Goal: Contribute content: Contribute content

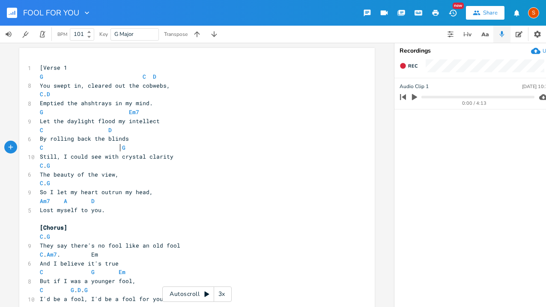
click at [116, 152] on pre "C G" at bounding box center [192, 147] width 309 height 9
click at [42, 168] on span "C . G" at bounding box center [45, 166] width 10 height 8
click at [75, 294] on pre "C G . D . G" at bounding box center [192, 290] width 309 height 9
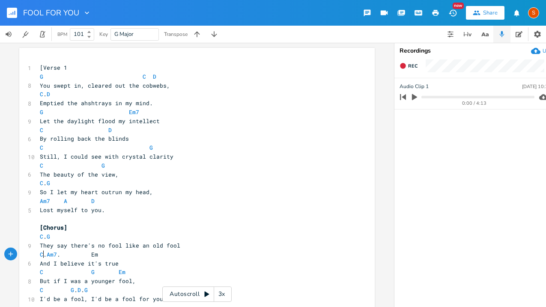
click at [42, 255] on span "C . Am7 . Em" at bounding box center [69, 255] width 58 height 8
click at [51, 257] on span "C Am7 . Em" at bounding box center [59, 255] width 38 height 8
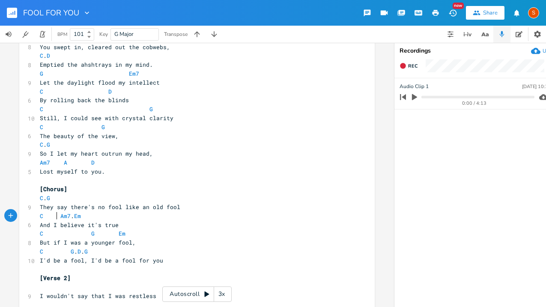
scroll to position [39, 0]
click at [74, 253] on span "C G . D . G" at bounding box center [64, 251] width 48 height 8
click at [119, 253] on span "D" at bounding box center [120, 251] width 3 height 8
click at [85, 253] on span "C G D . G" at bounding box center [86, 251] width 92 height 8
type textarea "C"
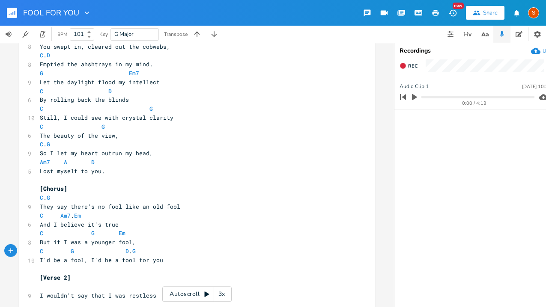
scroll to position [0, 5]
click at [129, 253] on span "D" at bounding box center [130, 251] width 3 height 8
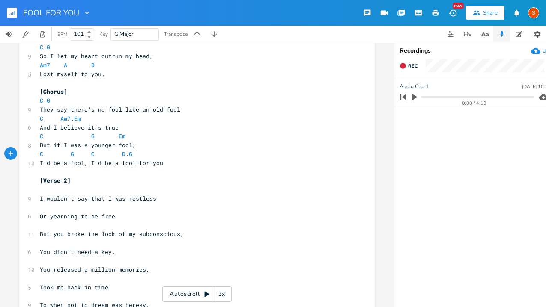
scroll to position [121, 0]
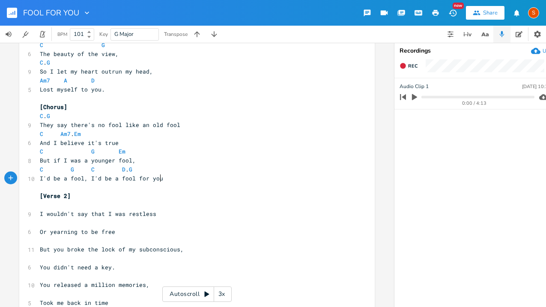
click at [169, 179] on pre "I'd be a fool, I'd be a fool for you" at bounding box center [192, 178] width 309 height 9
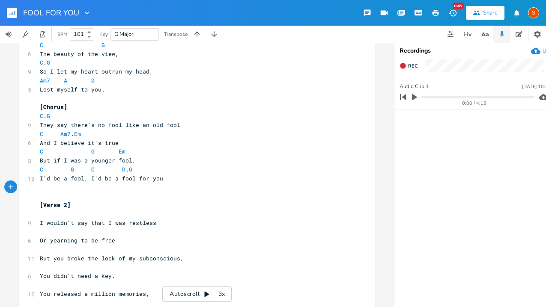
scroll to position [0, 0]
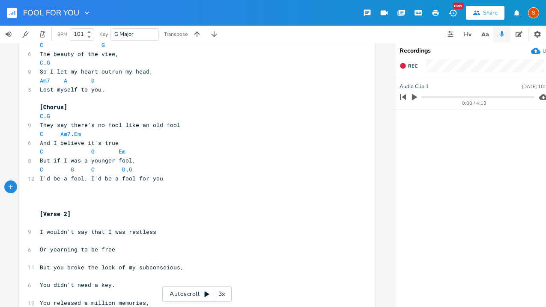
type textarea "C"
type textarea "G"
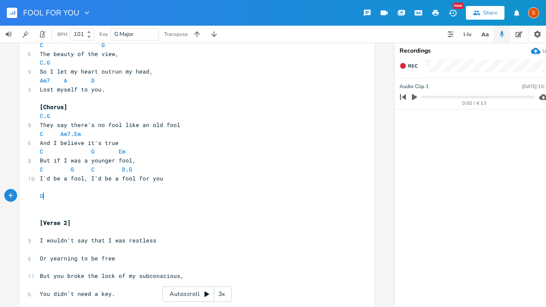
click at [47, 198] on pre "G" at bounding box center [192, 196] width 309 height 9
click at [41, 209] on pre "​" at bounding box center [192, 205] width 309 height 9
type textarea "///////"
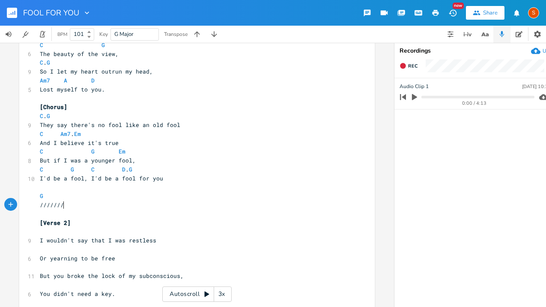
click at [41, 207] on span "///////" at bounding box center [52, 205] width 24 height 8
click at [48, 208] on span "/ //////" at bounding box center [53, 205] width 27 height 8
click at [52, 208] on span "/ / /////" at bounding box center [55, 205] width 31 height 8
click at [55, 206] on span "/ / /////" at bounding box center [55, 205] width 31 height 8
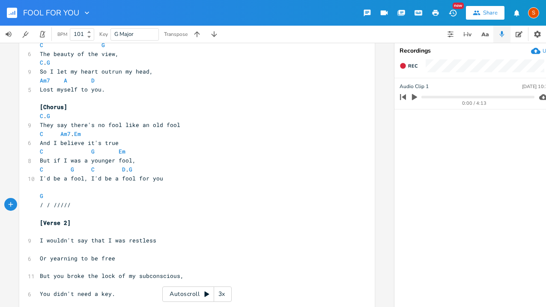
scroll to position [0, 1]
click at [62, 206] on span "/ / / ////" at bounding box center [57, 205] width 34 height 8
click at [68, 208] on span "/ / / / ///" at bounding box center [59, 205] width 38 height 8
click at [74, 204] on span "/ / / / / //" at bounding box center [60, 205] width 41 height 8
click at [66, 197] on pre "G" at bounding box center [192, 196] width 309 height 9
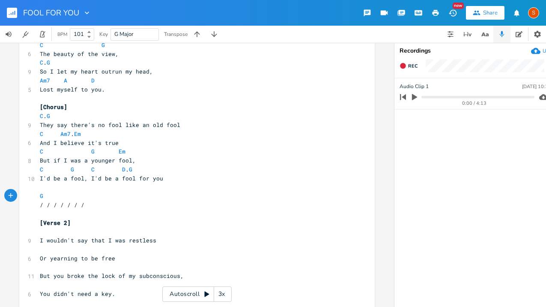
scroll to position [0, 13]
type textarea "F G"
type textarea "C G"
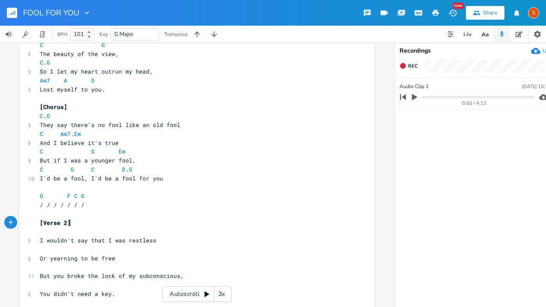
click at [143, 222] on pre "[Verse 2]" at bounding box center [192, 223] width 309 height 9
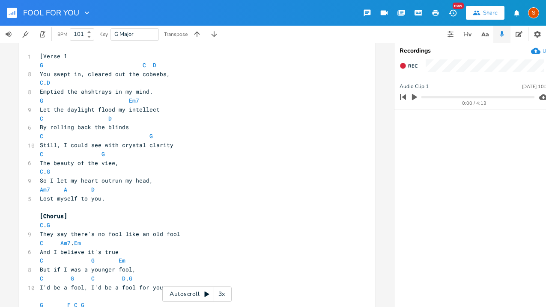
scroll to position [0, 0]
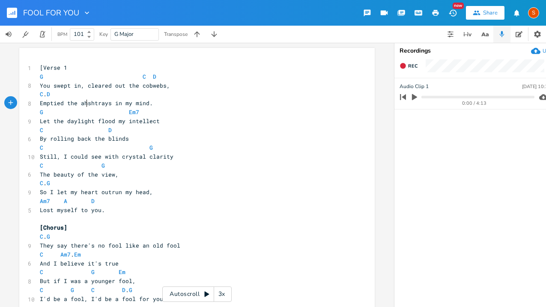
click at [84, 105] on span "Emptied the ahshtrays in my mind." at bounding box center [96, 103] width 113 height 8
click at [50, 93] on span "D" at bounding box center [48, 94] width 3 height 8
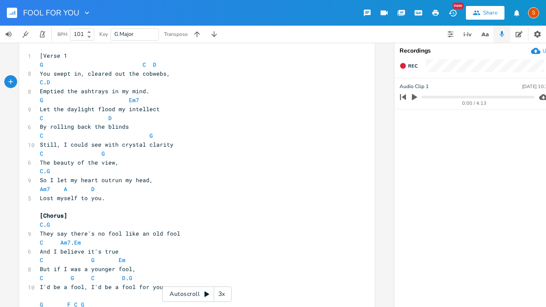
scroll to position [15, 0]
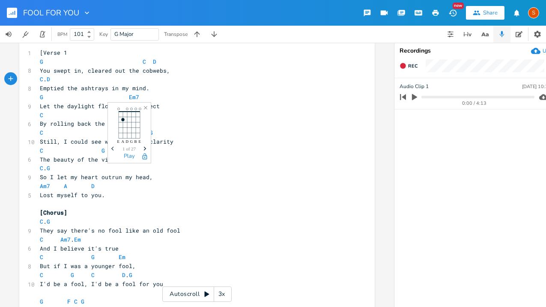
click at [127, 119] on icon "E A D G B E" at bounding box center [129, 124] width 43 height 43
click at [127, 117] on line at bounding box center [127, 125] width 0 height 27
click at [134, 94] on span "G Em7" at bounding box center [96, 97] width 113 height 8
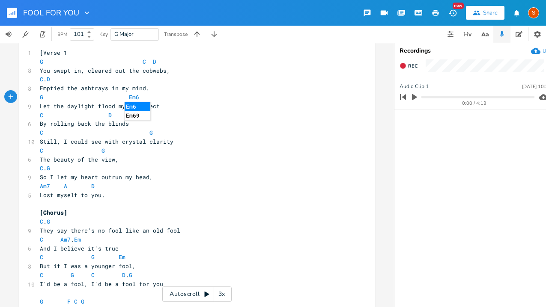
type textarea "6"
click at [143, 106] on li "Em6" at bounding box center [138, 106] width 26 height 9
click at [130, 98] on span "Em6" at bounding box center [134, 97] width 10 height 8
click at [131, 95] on span "Em6" at bounding box center [134, 97] width 10 height 8
click at [129, 95] on span "Em6" at bounding box center [134, 97] width 10 height 8
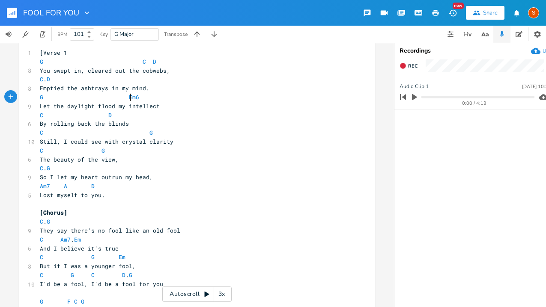
click at [152, 98] on pre "G Em6" at bounding box center [192, 97] width 309 height 9
click at [132, 98] on span "Em6" at bounding box center [134, 97] width 10 height 8
type textarea "Em6"
click at [132, 98] on span "Em6" at bounding box center [134, 97] width 10 height 8
click at [161, 97] on pre "G Em6" at bounding box center [192, 97] width 309 height 9
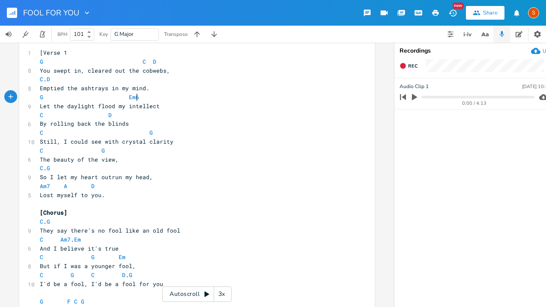
click at [134, 99] on span "G Em6" at bounding box center [96, 97] width 113 height 8
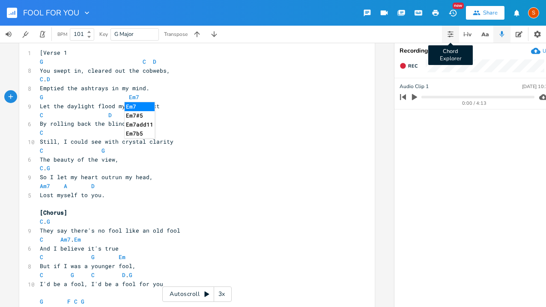
type textarea "7"
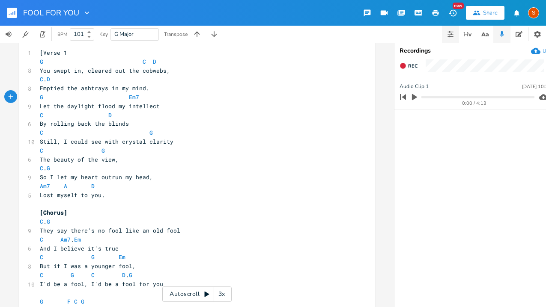
click at [452, 34] on icon "button" at bounding box center [450, 34] width 6 height 0
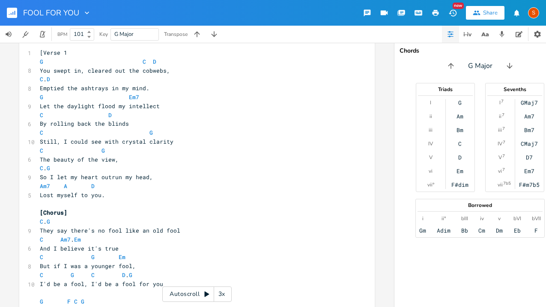
click at [530, 170] on div "Em7" at bounding box center [529, 171] width 10 height 7
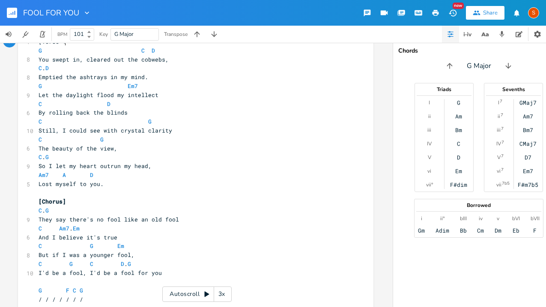
scroll to position [23, 0]
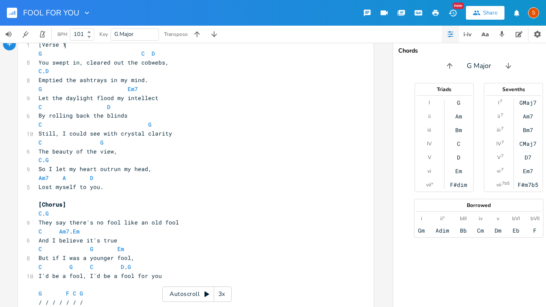
click at [137, 88] on span "G Em7" at bounding box center [95, 89] width 113 height 8
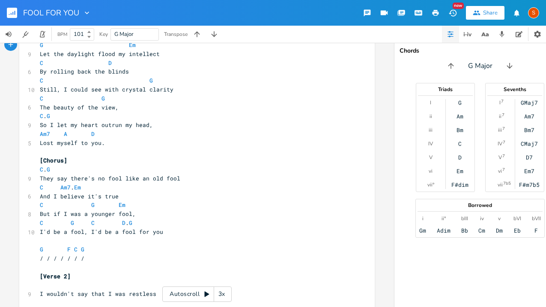
scroll to position [69, 0]
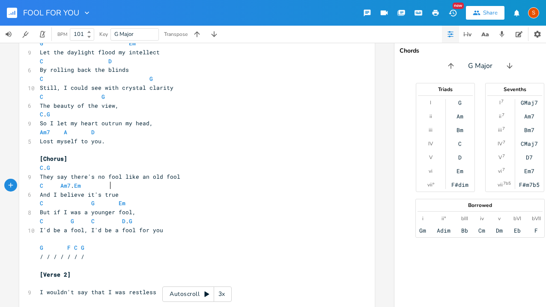
click at [110, 184] on pre "C Am7 . Em" at bounding box center [192, 186] width 309 height 9
type textarea "7"
click at [188, 230] on pre "I'd be a fool, I'd be a fool for you" at bounding box center [192, 230] width 309 height 9
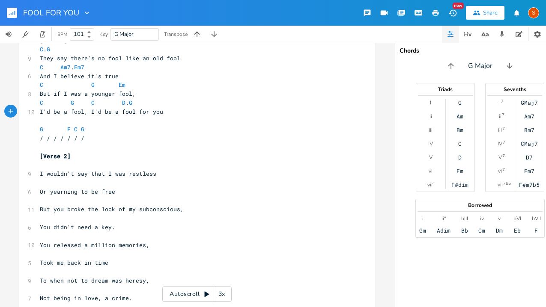
scroll to position [190, 0]
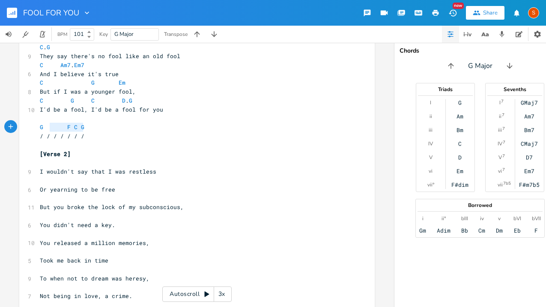
type textarea "G F C G"
drag, startPoint x: 86, startPoint y: 131, endPoint x: 33, endPoint y: 127, distance: 53.2
click at [33, 127] on div "G F C G x 1 [Verse 1 G C D 8 You swept in, cleared out the cobwebs, C . D 8 Emp…" at bounding box center [196, 263] width 355 height 811
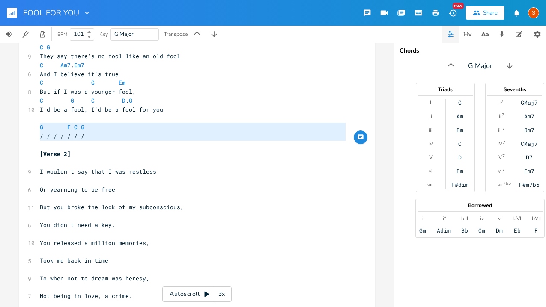
type textarea "G F C G / / / / / / /"
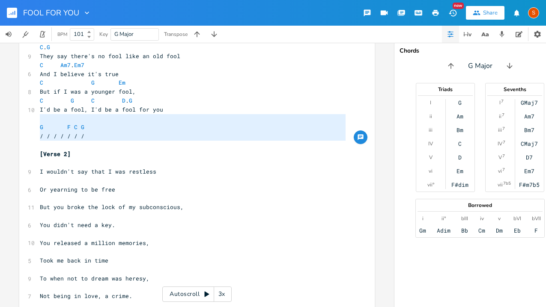
drag, startPoint x: 91, startPoint y: 143, endPoint x: 29, endPoint y: 122, distance: 65.3
click at [29, 122] on div "G F C G / / / / / / / x 1 [Verse 1 G C D 8 You swept in, cleared out the cobweb…" at bounding box center [196, 263] width 355 height 811
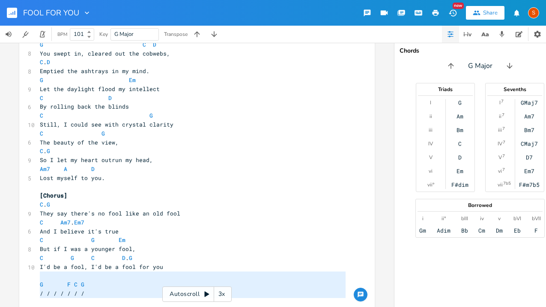
scroll to position [0, 0]
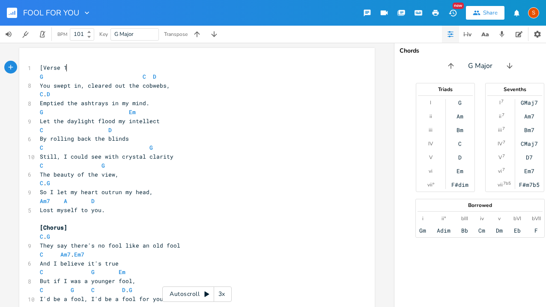
click at [66, 71] on pre "[Verse 1" at bounding box center [192, 67] width 309 height 9
type textarea "]"
click at [38, 68] on pre "[Verse 1]" at bounding box center [192, 67] width 309 height 9
type textarea "["
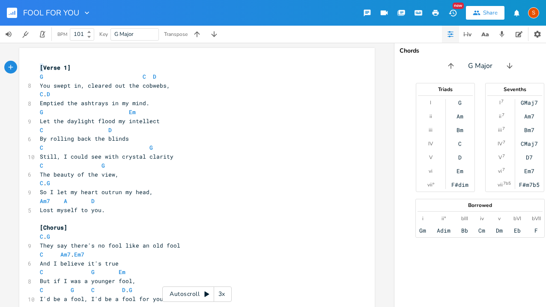
click at [38, 68] on pre "[Verse 1]" at bounding box center [192, 67] width 309 height 9
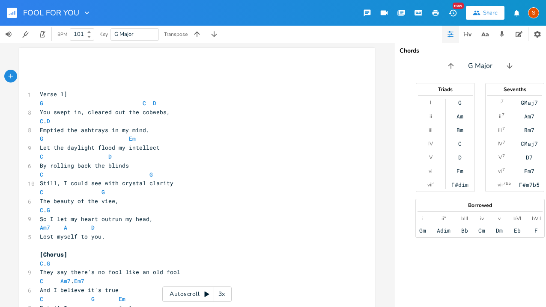
click at [38, 78] on pre "​" at bounding box center [192, 76] width 309 height 9
type textarea "[Intro}"
type textarea "]"
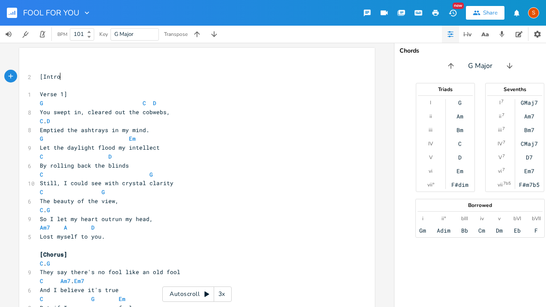
scroll to position [0, 2]
click at [40, 94] on span "Verse 1]" at bounding box center [53, 94] width 27 height 8
type textarea "["
click at [66, 79] on pre "[Intro]" at bounding box center [192, 76] width 309 height 9
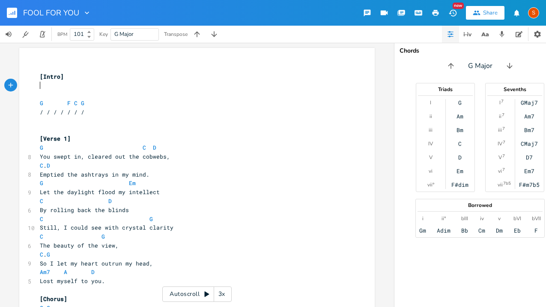
click at [42, 90] on pre "​" at bounding box center [192, 94] width 309 height 9
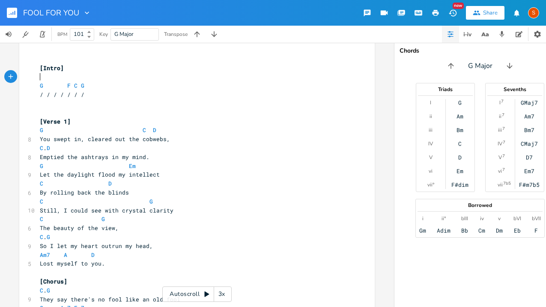
scroll to position [0, 0]
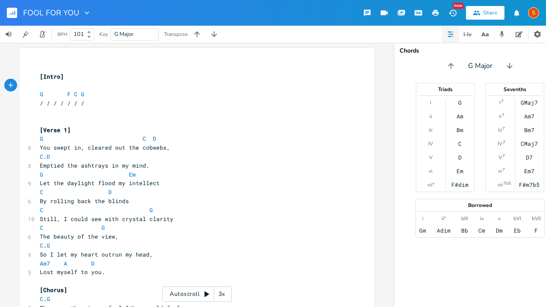
type textarea "​"
type textarea "/"
click at [62, 93] on span "G F C G" at bounding box center [62, 94] width 45 height 8
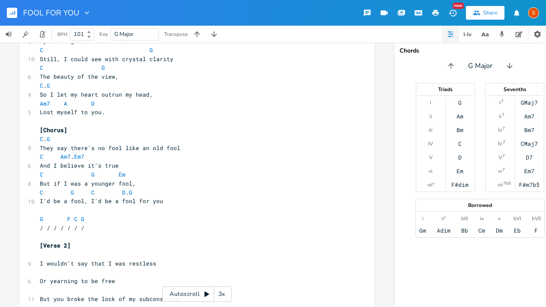
scroll to position [164, 0]
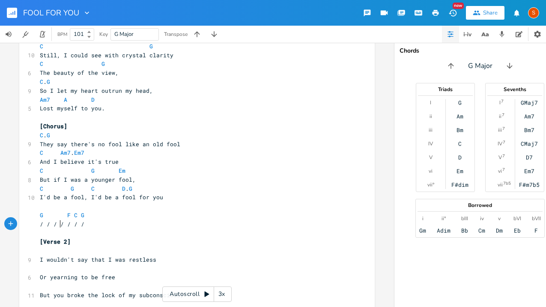
click at [56, 224] on span "/ / / / / / /" at bounding box center [62, 224] width 45 height 8
type textarea "/"
click at [62, 215] on span "G F C G" at bounding box center [62, 215] width 45 height 8
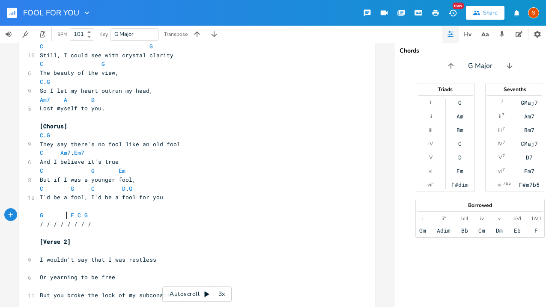
scroll to position [0, 3]
click at [69, 217] on span "G F C G" at bounding box center [65, 215] width 51 height 8
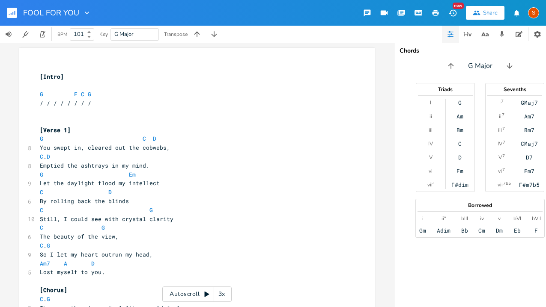
scroll to position [0, 0]
click at [90, 33] on icon at bounding box center [88, 32] width 3 height 2
click at [85, 34] on b at bounding box center [88, 36] width 8 height 5
type input "1"
type input "86"
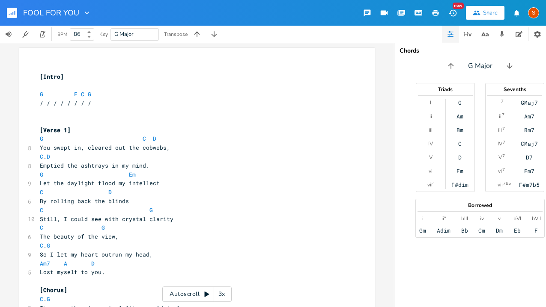
click at [119, 82] on pre "​" at bounding box center [192, 85] width 309 height 9
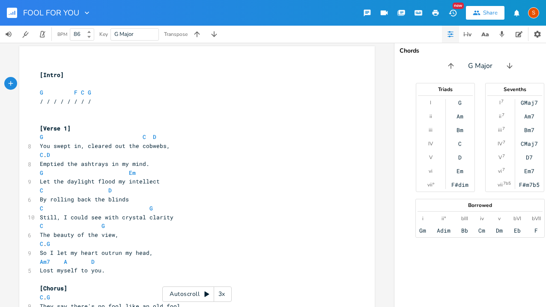
scroll to position [4, 0]
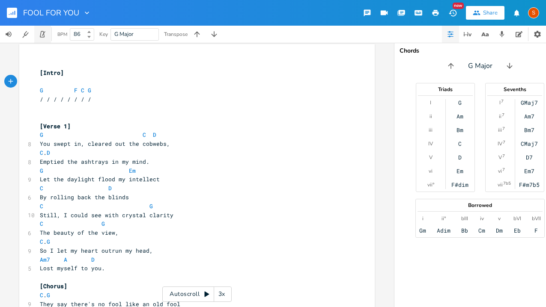
click at [43, 33] on icon "button" at bounding box center [43, 34] width 8 height 8
click at [81, 32] on input "86" at bounding box center [77, 34] width 14 height 8
type input "82"
click at [45, 32] on icon "button" at bounding box center [43, 34] width 8 height 8
click at [27, 34] on icon "button" at bounding box center [27, 33] width 3 height 3
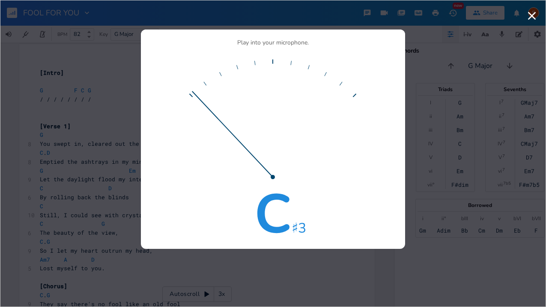
click at [532, 15] on icon "button" at bounding box center [532, 16] width 8 height 8
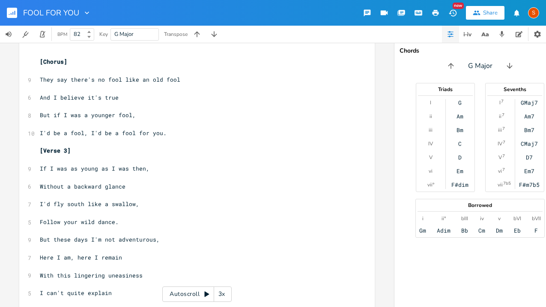
scroll to position [624, 0]
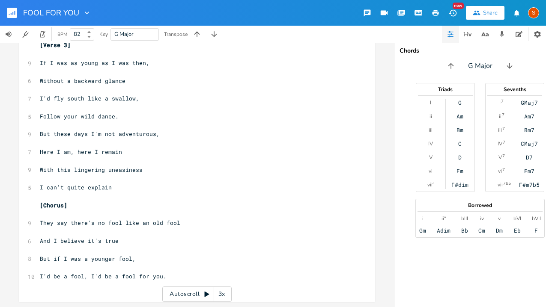
click at [489, 9] on div "Share" at bounding box center [490, 13] width 15 height 8
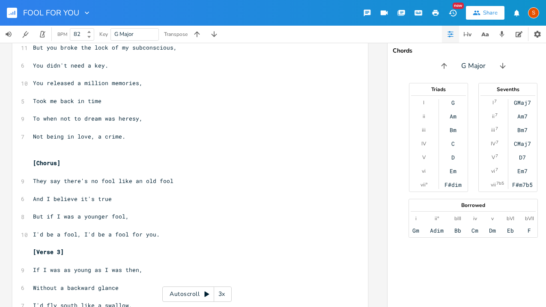
scroll to position [0, 7]
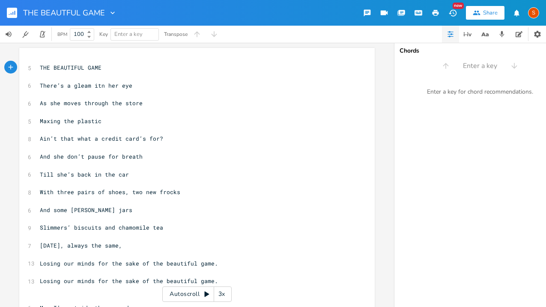
click at [496, 11] on div "Share" at bounding box center [490, 13] width 15 height 8
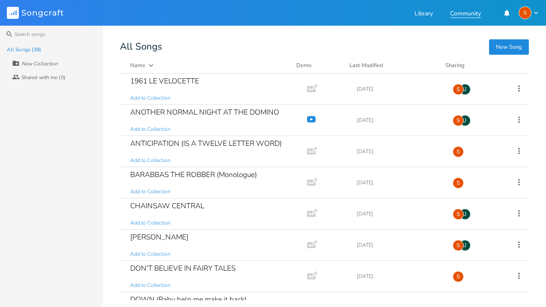
click at [464, 11] on link "Community" at bounding box center [465, 14] width 31 height 7
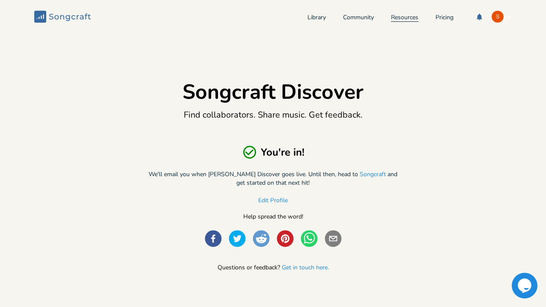
click at [403, 19] on link "Resources" at bounding box center [404, 18] width 27 height 7
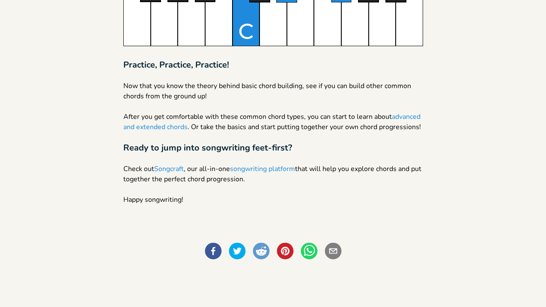
scroll to position [1426, 0]
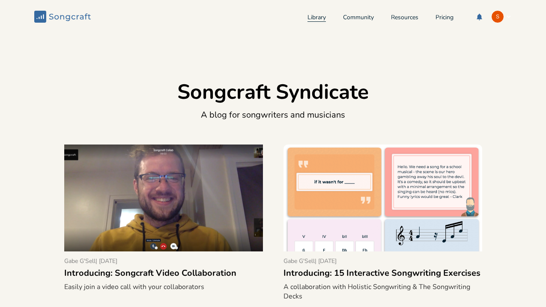
click at [310, 18] on link "Library" at bounding box center [316, 18] width 18 height 7
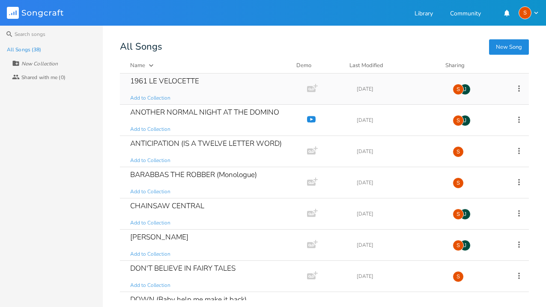
click at [181, 77] on div "1961 LE VELOCETTE" at bounding box center [164, 80] width 69 height 7
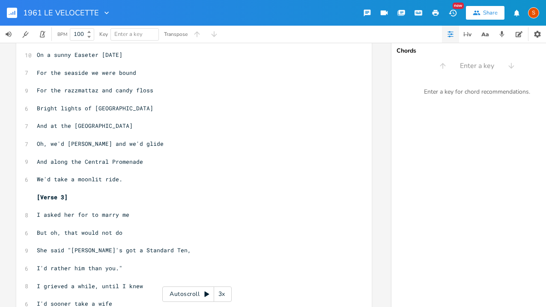
scroll to position [171, 0]
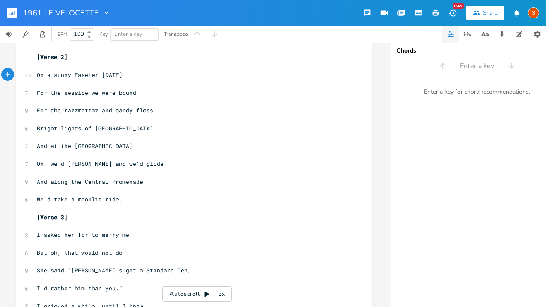
click at [84, 75] on span "On a sunny Easeter [DATE]" at bounding box center [80, 75] width 86 height 8
click at [480, 9] on icon "button" at bounding box center [477, 13] width 8 height 8
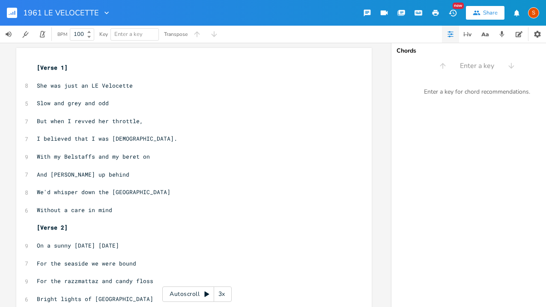
scroll to position [0, 0]
click at [502, 34] on icon "button" at bounding box center [502, 34] width 5 height 6
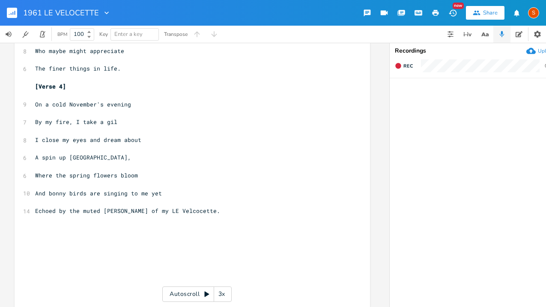
scroll to position [458, 0]
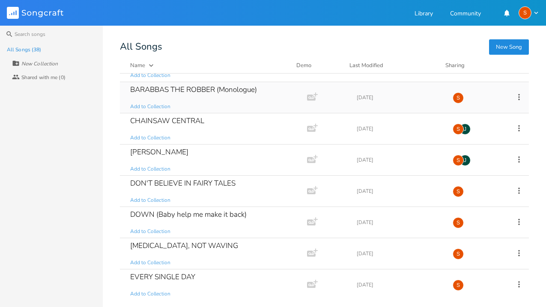
scroll to position [88, 0]
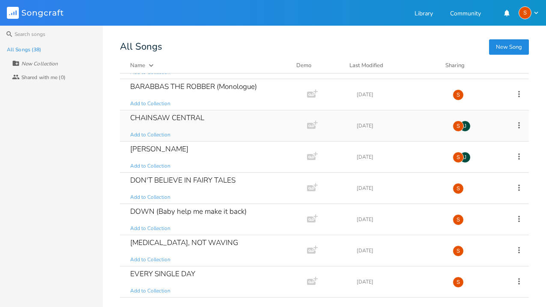
click at [207, 116] on div "CHAINSAW CENTRAL Add to Collection" at bounding box center [211, 125] width 163 height 31
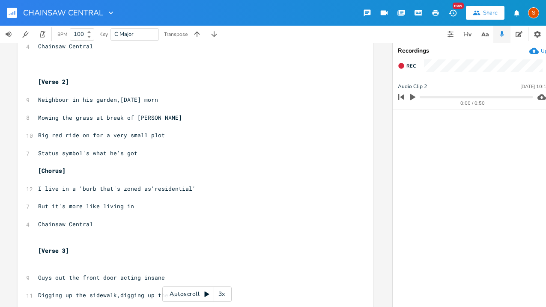
scroll to position [191, 0]
type textarea "for a"
drag, startPoint x: 108, startPoint y: 135, endPoint x: 88, endPoint y: 135, distance: 20.1
click at [88, 135] on span "Big red ride on for a very small plot" at bounding box center [101, 135] width 127 height 8
type textarea ","
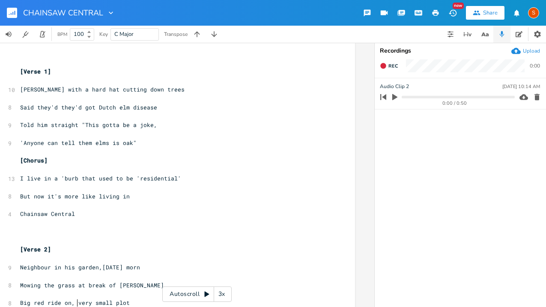
scroll to position [0, 0]
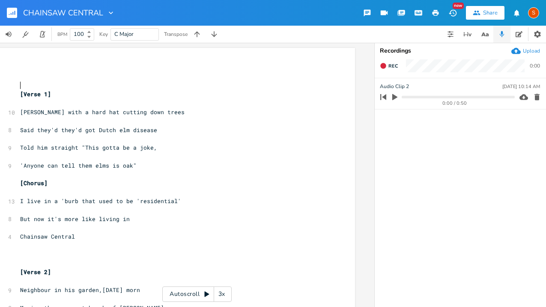
click at [91, 89] on pre "​" at bounding box center [172, 85] width 309 height 9
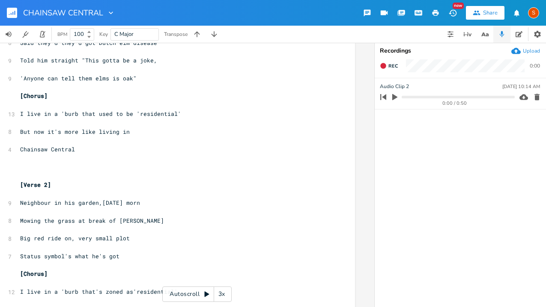
scroll to position [88, 0]
click at [485, 10] on div "Share" at bounding box center [490, 13] width 15 height 8
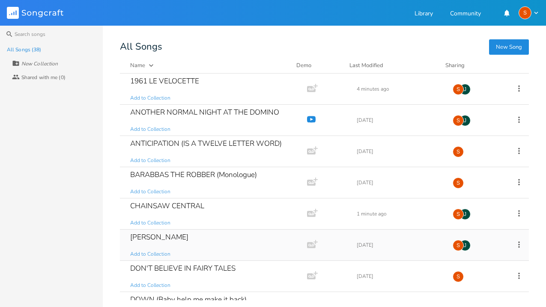
click at [152, 239] on div "[PERSON_NAME] Add to Collection" at bounding box center [211, 245] width 163 height 31
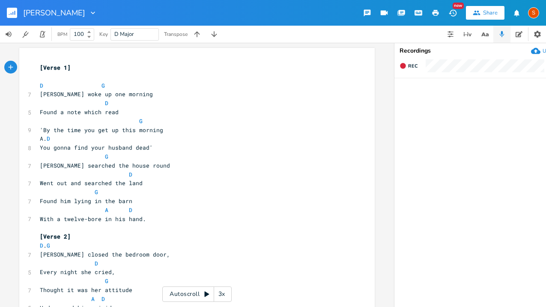
click at [485, 9] on div "Share" at bounding box center [490, 13] width 15 height 8
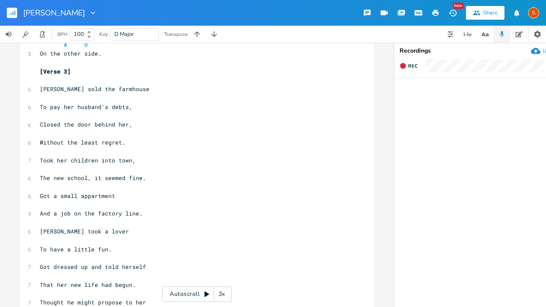
scroll to position [481, 0]
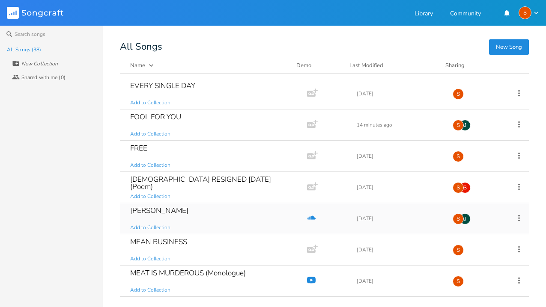
scroll to position [277, 0]
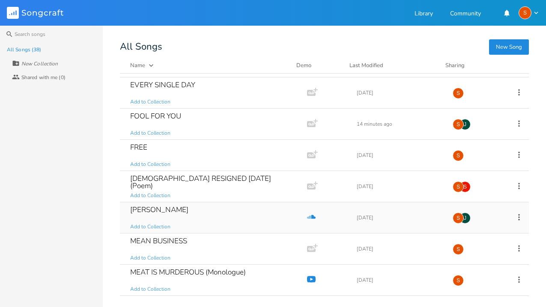
click at [178, 212] on div "[PERSON_NAME] Add to Collection" at bounding box center [211, 217] width 163 height 31
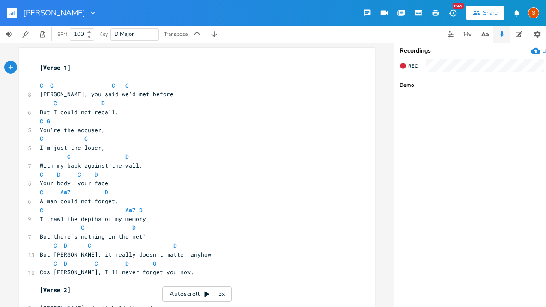
click at [488, 9] on div "Share" at bounding box center [490, 13] width 15 height 8
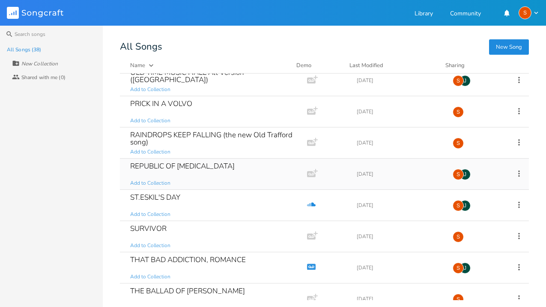
scroll to position [604, 0]
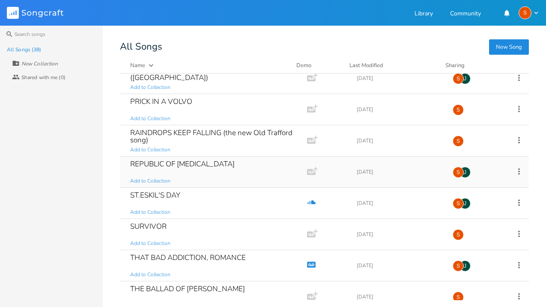
click at [220, 165] on div "REPUBLIC OF [MEDICAL_DATA]" at bounding box center [182, 164] width 104 height 7
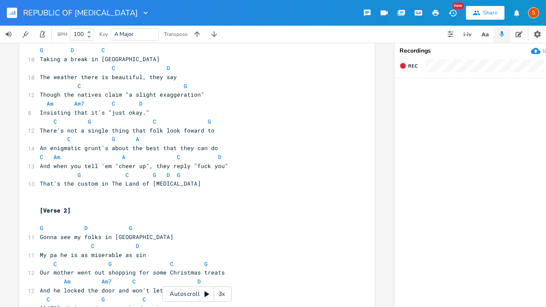
scroll to position [46, 0]
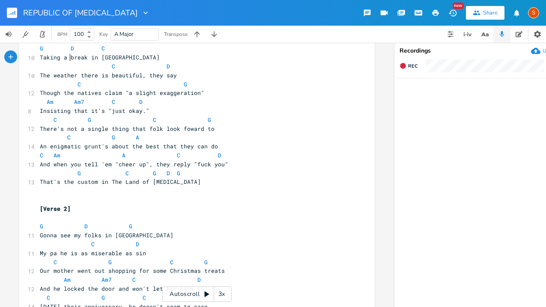
click at [66, 57] on span "Taking a break in [GEOGRAPHIC_DATA]" at bounding box center [100, 58] width 120 height 8
type textarea "short"
click at [65, 47] on span "G D C" at bounding box center [72, 49] width 65 height 8
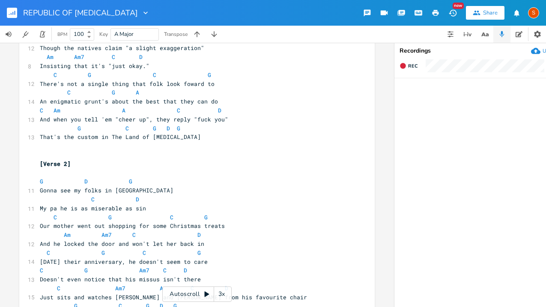
scroll to position [71, 0]
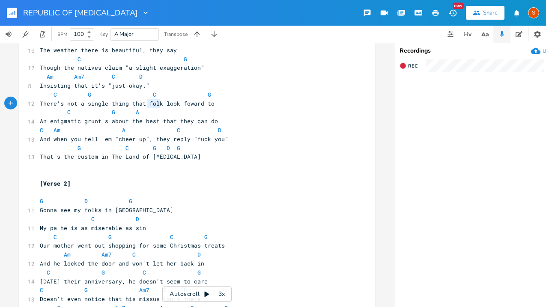
type textarea "folk"
drag, startPoint x: 158, startPoint y: 105, endPoint x: 142, endPoint y: 106, distance: 15.9
click at [142, 106] on span "There's not a single thing that folk look foward to" at bounding box center [127, 104] width 175 height 8
click at [153, 96] on span "C" at bounding box center [154, 95] width 3 height 8
click at [234, 182] on pre "[Verse 2]" at bounding box center [192, 183] width 309 height 9
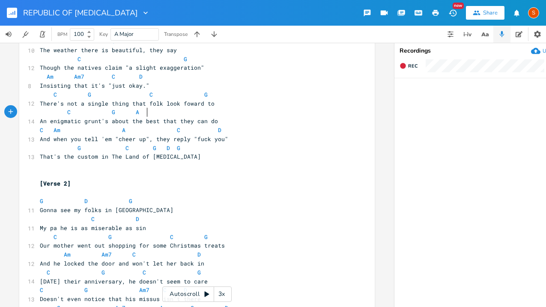
click at [143, 110] on span at bounding box center [144, 112] width 10 height 9
click at [144, 106] on span "There's not a single thing that folk look foward to" at bounding box center [127, 104] width 175 height 8
type textarea "they"
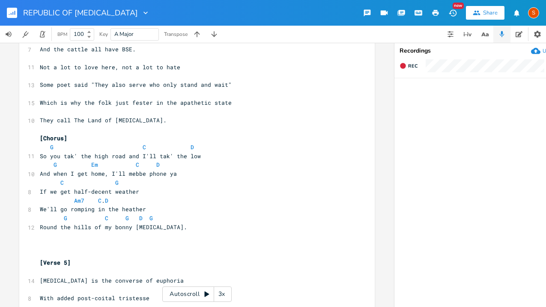
scroll to position [485, 0]
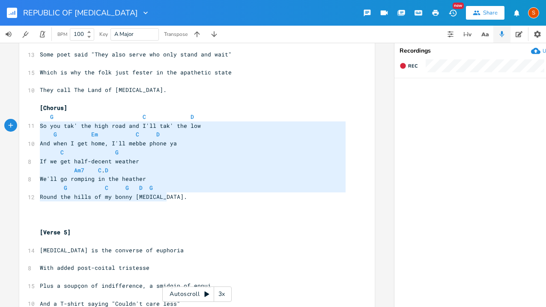
type textarea "[Chorus] G C D So you tak' the high road and I'll tak' the low G Em C D And whe…"
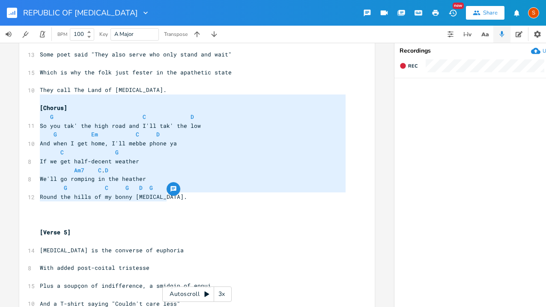
drag, startPoint x: 169, startPoint y: 197, endPoint x: 26, endPoint y: 97, distance: 174.6
click at [26, 97] on div "[Chorus] G C D So you tak' the high road and I'll tak' the low G Em C D And whe…" at bounding box center [196, 48] width 355 height 971
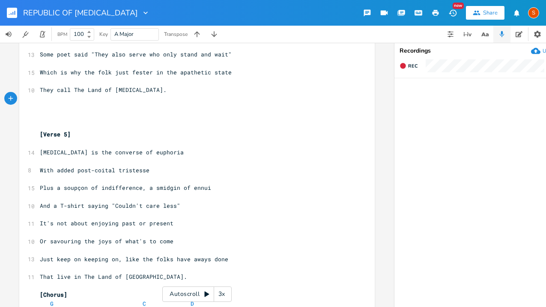
click at [65, 137] on span "[Verse 5]" at bounding box center [55, 135] width 31 height 8
type textarea "4"
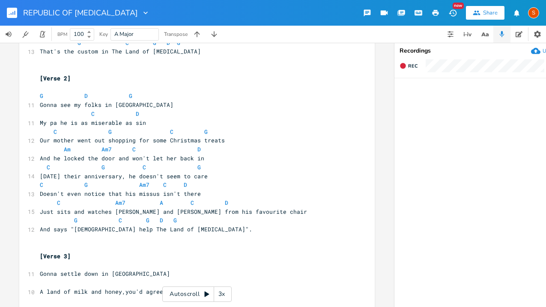
scroll to position [182, 0]
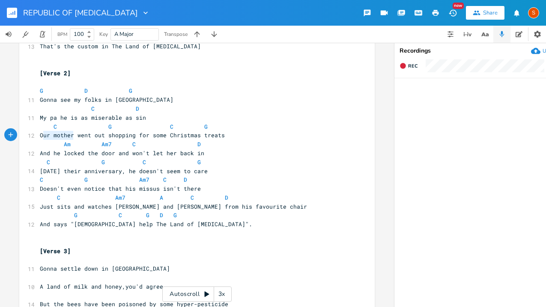
type textarea "Our mother"
drag, startPoint x: 71, startPoint y: 135, endPoint x: 36, endPoint y: 135, distance: 35.5
click at [38, 135] on pre "Our mother went out shopping for some Christmas treats" at bounding box center [192, 135] width 309 height 9
type textarea "The mammy"
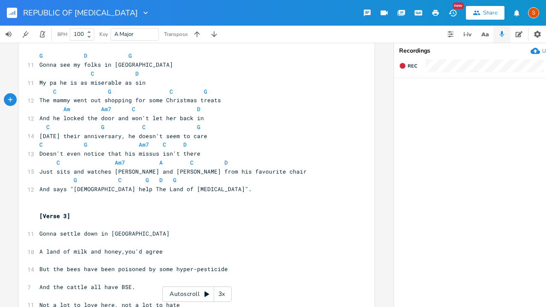
scroll to position [219, 0]
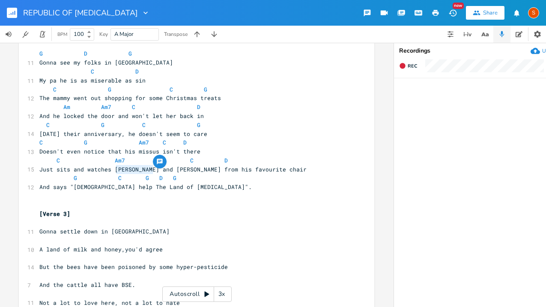
type textarea "Don and [PERSON_NAME]"
drag, startPoint x: 151, startPoint y: 170, endPoint x: 112, endPoint y: 170, distance: 39.0
click at [112, 170] on span "Just sits and watches [PERSON_NAME] and [PERSON_NAME] from his favourite chair" at bounding box center [172, 170] width 267 height 8
type textarea "football"
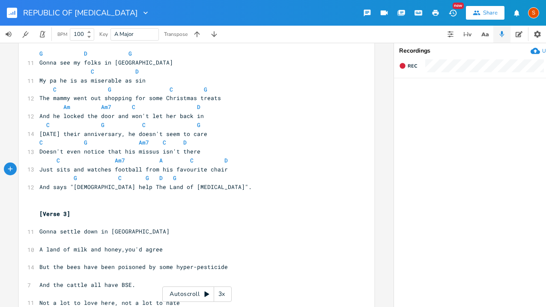
scroll to position [0, 21]
click at [152, 161] on span "C Am7 A C D" at bounding box center [133, 161] width 188 height 8
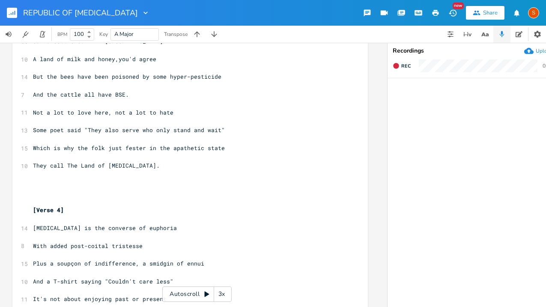
scroll to position [404, 0]
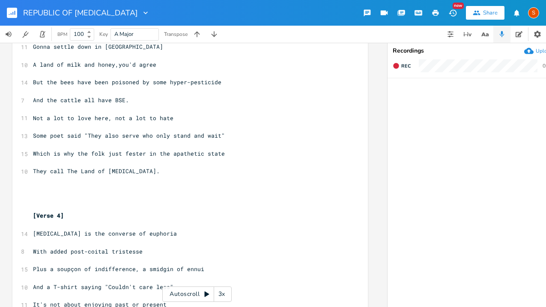
click at [26, 195] on div "x [Verse 1] ​ ​ G D C 11 Taking a short break in [MEDICAL_DATA] C D 10 The weat…" at bounding box center [189, 80] width 355 height 873
click at [27, 216] on div "x [Verse 1] ​ ​ G D C 11 Taking a short break in [MEDICAL_DATA] C D 10 The weat…" at bounding box center [189, 80] width 355 height 873
click at [36, 191] on pre "​" at bounding box center [185, 189] width 309 height 9
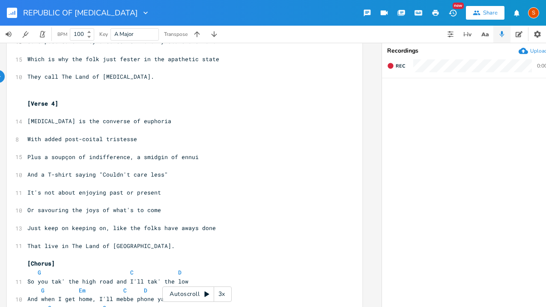
scroll to position [500, 0]
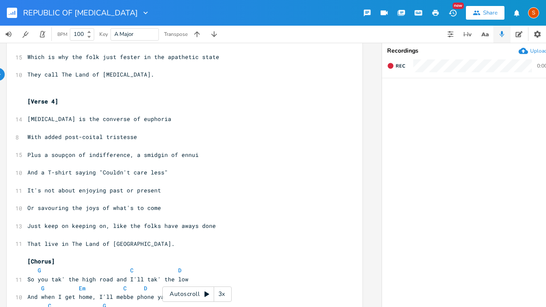
click at [146, 174] on span "And a T-shirt saying "Couldn't care less"" at bounding box center [97, 173] width 140 height 8
type textarea "feckin\"
type textarea "'"
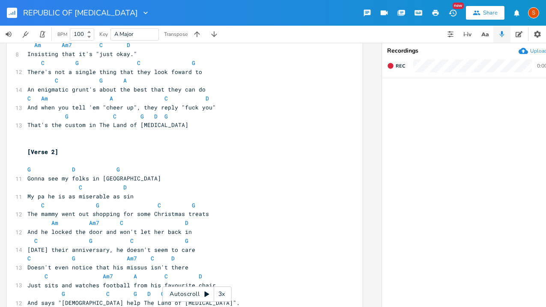
scroll to position [112, 0]
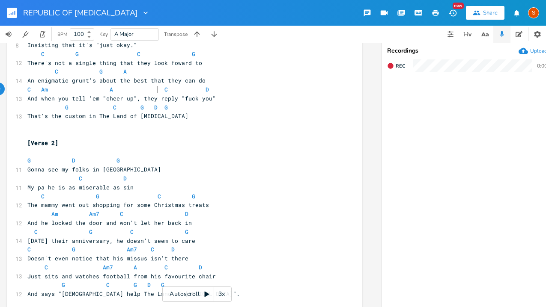
click at [154, 89] on span "C Am A C D" at bounding box center [118, 90] width 182 height 8
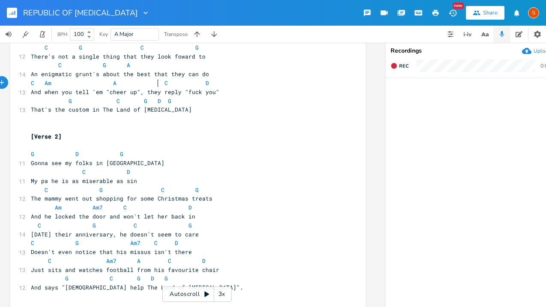
scroll to position [0, 0]
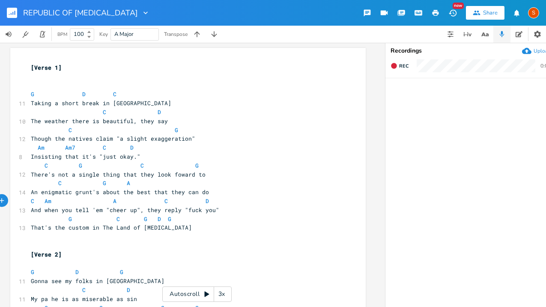
click at [483, 11] on div "Share" at bounding box center [490, 13] width 15 height 8
click at [11, 13] on icon "button" at bounding box center [11, 14] width 1 height 2
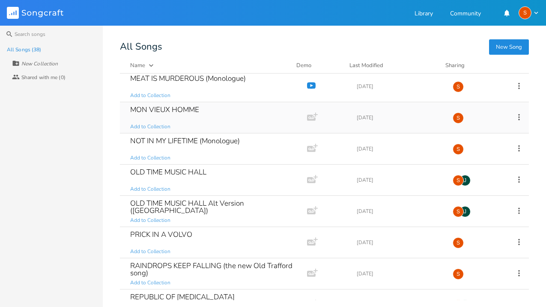
scroll to position [472, 0]
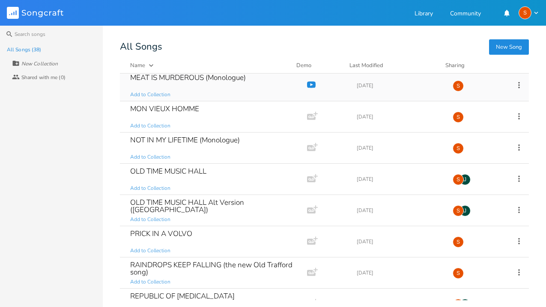
click at [308, 83] on icon "button" at bounding box center [311, 84] width 9 height 6
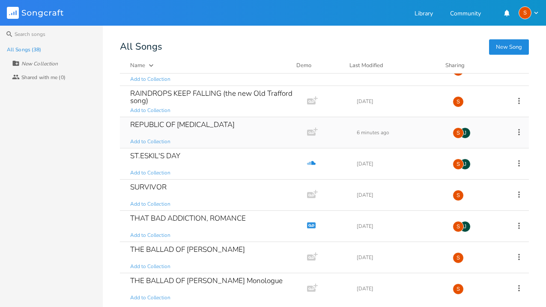
scroll to position [643, 0]
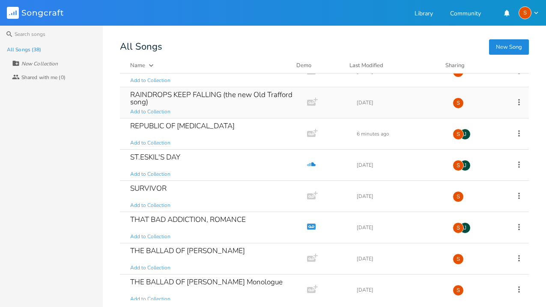
click at [226, 93] on div "RAINDROPS KEEP FALLING (the new Old Trafford song)" at bounding box center [211, 98] width 163 height 15
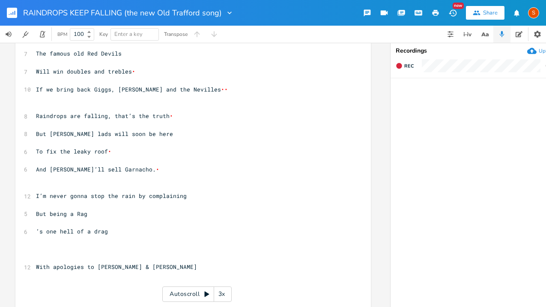
scroll to position [232, 0]
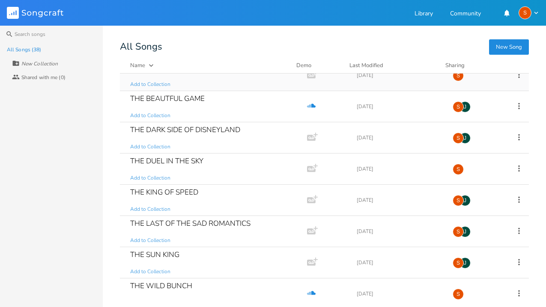
scroll to position [858, 0]
click at [223, 135] on div "THE DARK SIDE OF DISNEYLAND Add to Collection" at bounding box center [211, 137] width 163 height 31
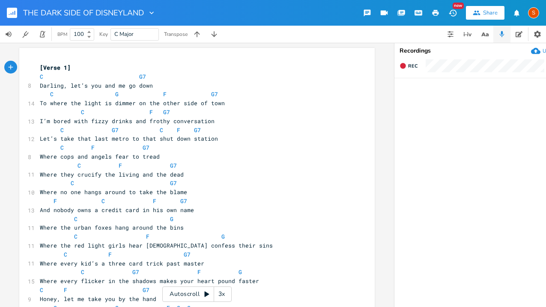
click at [488, 13] on div "Share" at bounding box center [490, 13] width 15 height 8
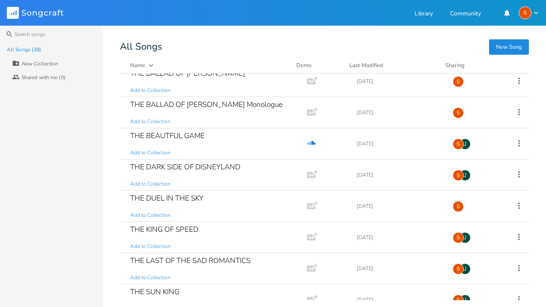
scroll to position [824, 0]
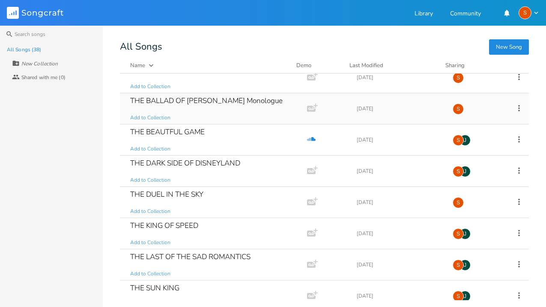
click at [237, 106] on div "THE BALLAD OF [PERSON_NAME] Monologue Add to Collection" at bounding box center [211, 108] width 163 height 31
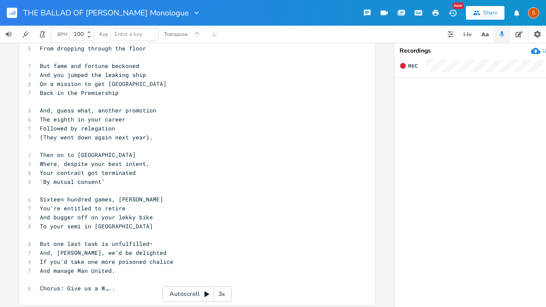
scroll to position [526, 0]
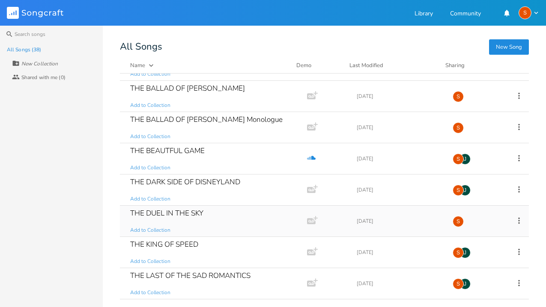
scroll to position [806, 0]
click at [199, 149] on div "THE BEAUTFUL GAME" at bounding box center [167, 150] width 74 height 7
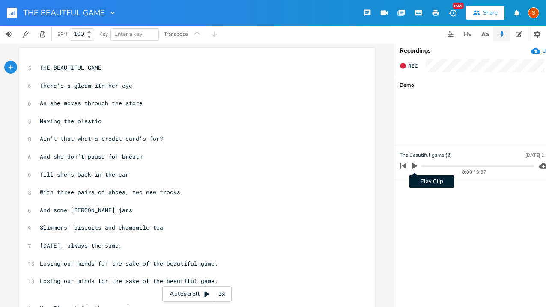
click at [415, 164] on icon "button" at bounding box center [415, 166] width 8 height 8
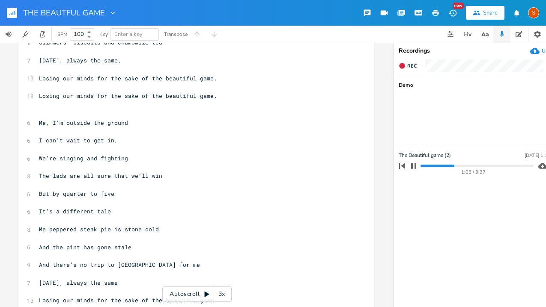
scroll to position [184, 0]
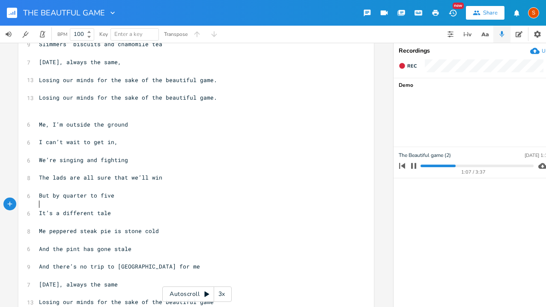
click at [333, 207] on pre "​" at bounding box center [191, 204] width 309 height 9
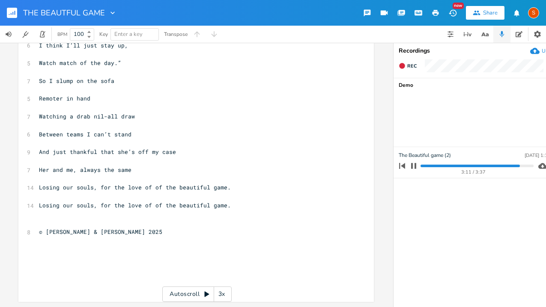
scroll to position [0, 0]
type textarea "that"
drag, startPoint x: 112, startPoint y: 149, endPoint x: 97, endPoint y: 146, distance: 15.7
click at [97, 148] on span "And just thankful that she’s off my case" at bounding box center [108, 152] width 137 height 8
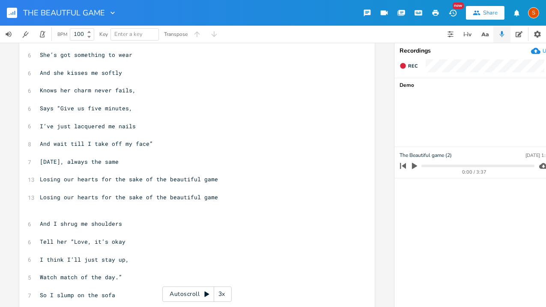
scroll to position [549, 0]
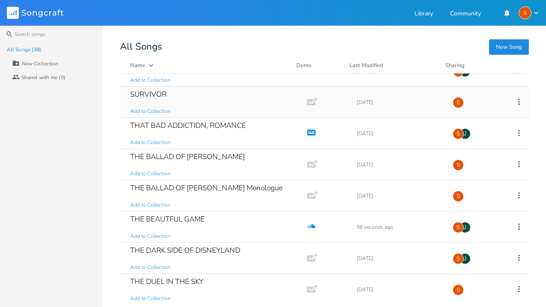
scroll to position [742, 0]
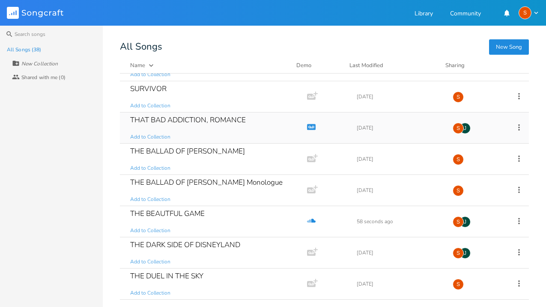
click at [308, 126] on icon "Demo" at bounding box center [311, 127] width 9 height 9
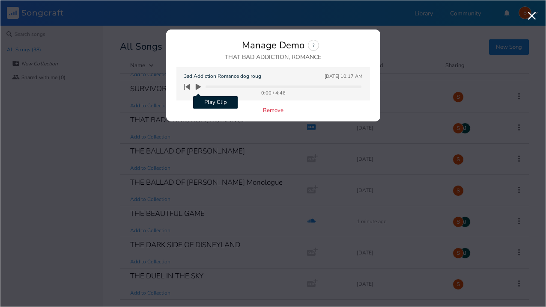
click at [198, 86] on icon "button" at bounding box center [198, 87] width 5 height 6
click at [263, 77] on div "Bad Addiction Romance dog roug [DATE] 10:17 AM" at bounding box center [272, 76] width 179 height 8
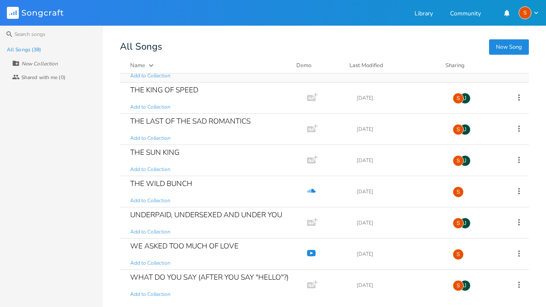
scroll to position [961, 0]
click at [217, 274] on div "WHAT DO YOU SAY (AFTER YOU SAY "HELLO"?)" at bounding box center [209, 276] width 158 height 7
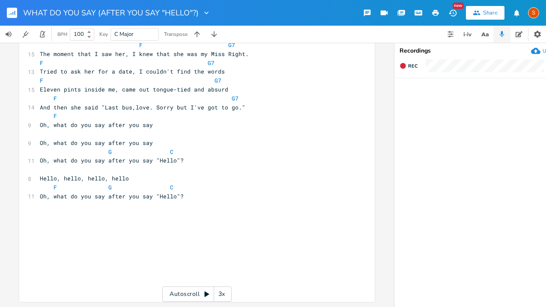
scroll to position [553, 0]
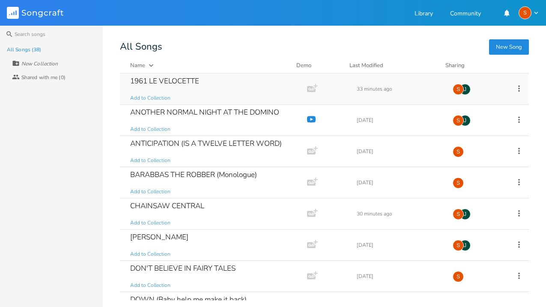
click at [205, 81] on div "1961 LE VELOCETTE Add to Collection" at bounding box center [211, 89] width 163 height 31
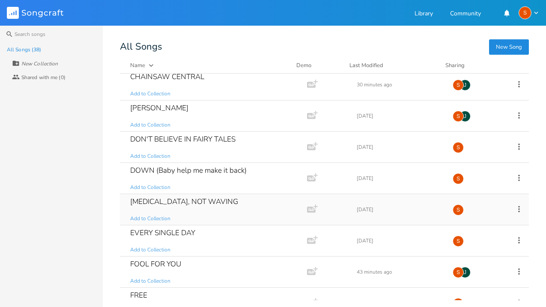
scroll to position [130, 0]
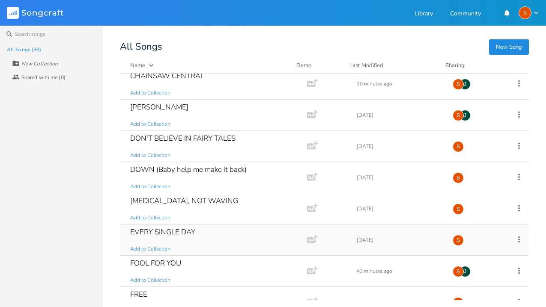
click at [267, 233] on div "EVERY SINGLE DAY Add to Collection" at bounding box center [211, 240] width 163 height 31
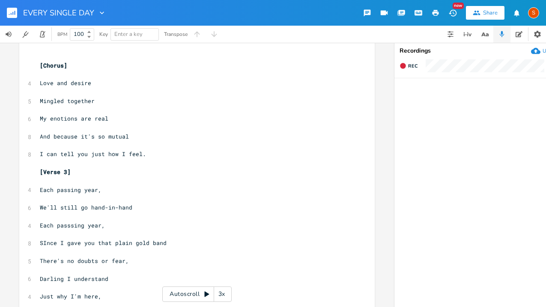
scroll to position [245, 0]
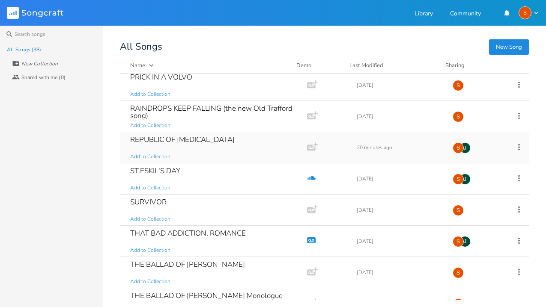
scroll to position [631, 0]
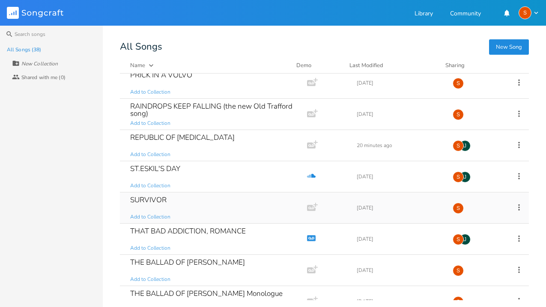
click at [254, 203] on div "SURVIVOR Add to Collection" at bounding box center [211, 208] width 163 height 31
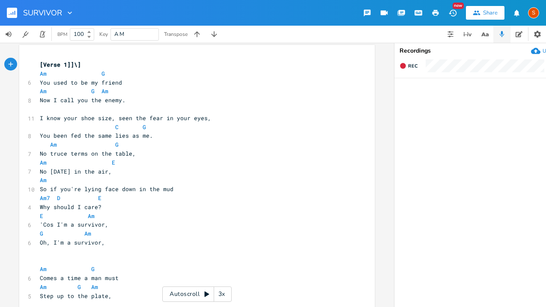
scroll to position [3, 0]
click at [487, 14] on div "Share" at bounding box center [490, 13] width 15 height 8
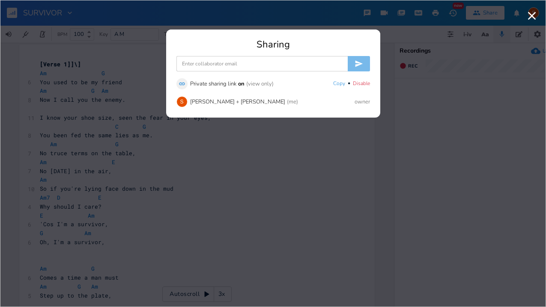
click at [204, 66] on input at bounding box center [261, 63] width 171 height 15
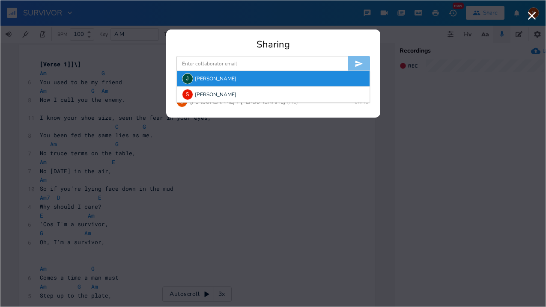
click at [199, 80] on div "J [PERSON_NAME]" at bounding box center [273, 78] width 193 height 15
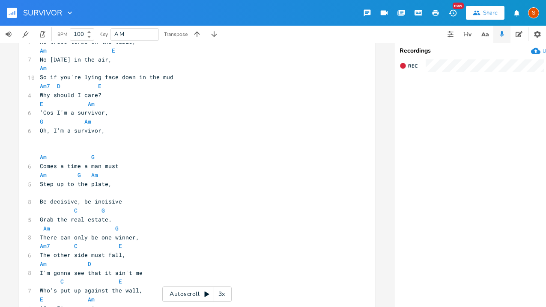
scroll to position [117, 0]
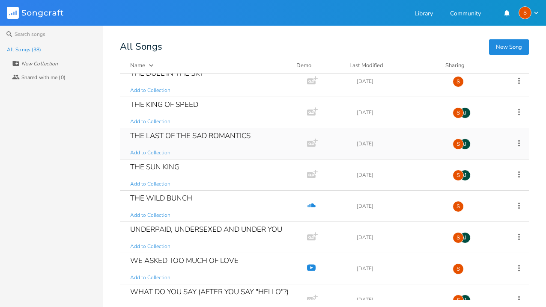
scroll to position [961, 0]
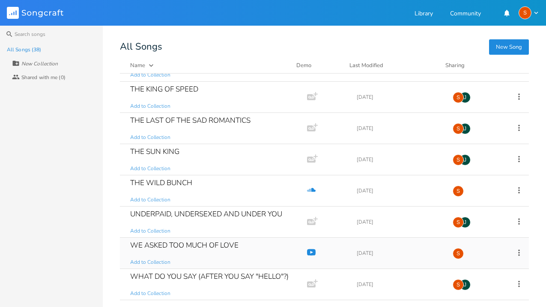
click at [255, 253] on div "WE ASKED TOO MUCH OF LOVE Add to Collection" at bounding box center [211, 253] width 163 height 31
